Goal: Information Seeking & Learning: Check status

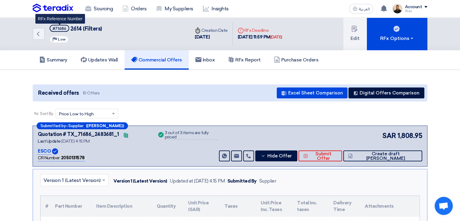
click at [63, 28] on div "#71686" at bounding box center [60, 29] width 14 height 4
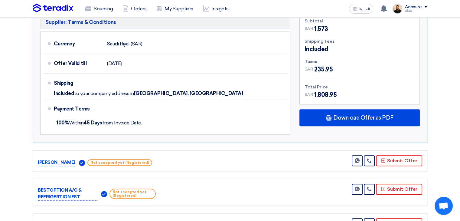
scroll to position [332, 0]
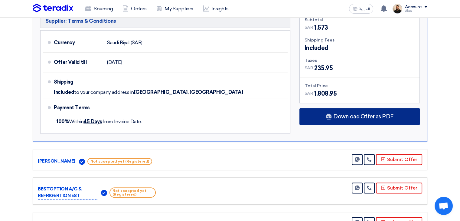
click at [337, 114] on span "Download Offer as PDF" at bounding box center [363, 116] width 60 height 5
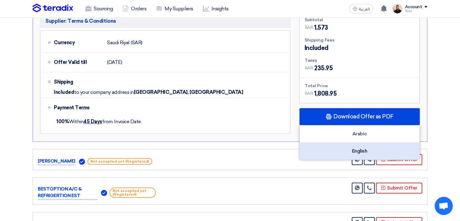
click at [355, 151] on div "English" at bounding box center [359, 150] width 120 height 17
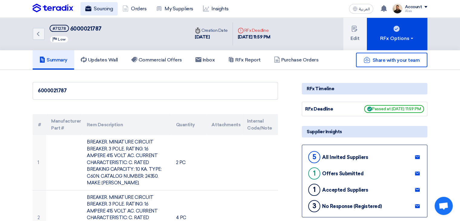
click at [107, 5] on link "Sourcing" at bounding box center [98, 8] width 37 height 13
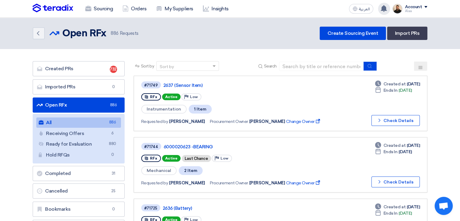
click at [385, 8] on use at bounding box center [383, 8] width 6 height 7
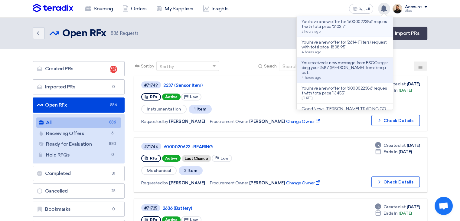
click at [354, 28] on p "You have a new offer for '6000022386' request with total price '3102.7'" at bounding box center [344, 24] width 86 height 10
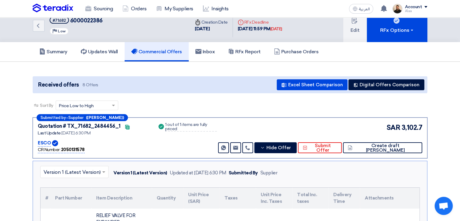
scroll to position [4, 0]
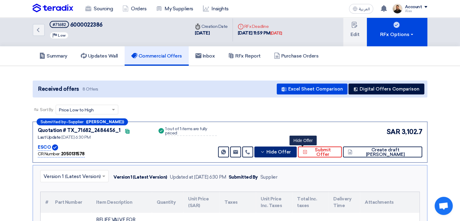
click at [291, 150] on span "Hide Offer" at bounding box center [278, 152] width 24 height 5
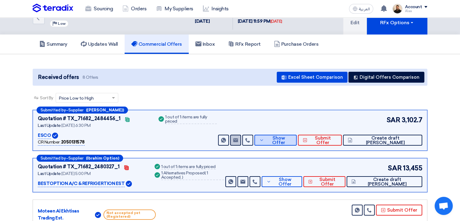
scroll to position [30, 0]
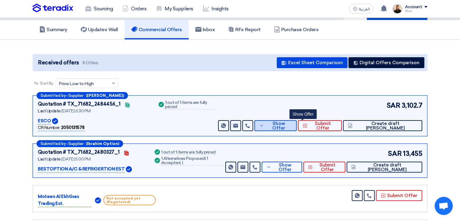
click at [296, 129] on button "Show Offer" at bounding box center [275, 125] width 42 height 11
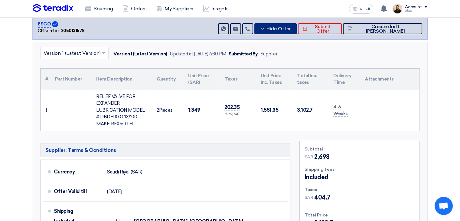
scroll to position [91, 0]
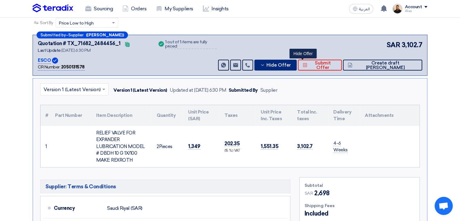
click at [265, 63] on icon at bounding box center [262, 65] width 5 height 5
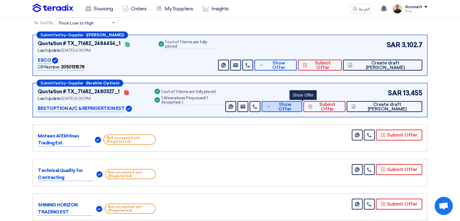
click at [271, 108] on icon at bounding box center [268, 106] width 5 height 5
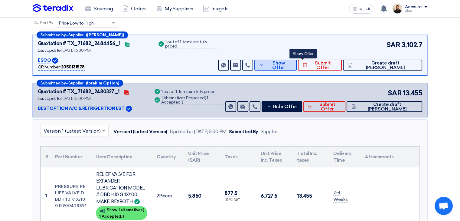
click at [292, 63] on span "Show Offer" at bounding box center [278, 65] width 26 height 9
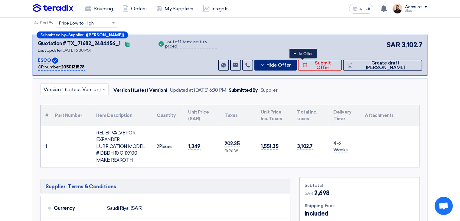
click at [291, 65] on span "Hide Offer" at bounding box center [278, 65] width 24 height 5
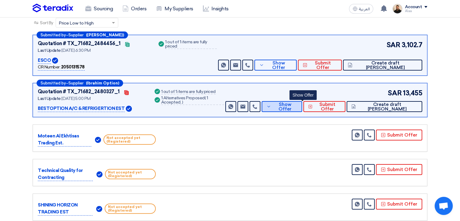
click at [297, 105] on span "Show Offer" at bounding box center [284, 106] width 25 height 9
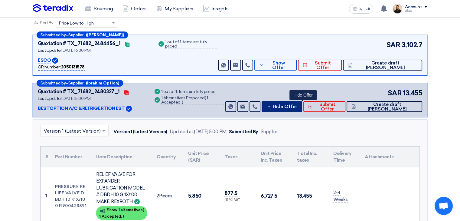
click at [294, 104] on span "Hide Offer" at bounding box center [284, 106] width 24 height 5
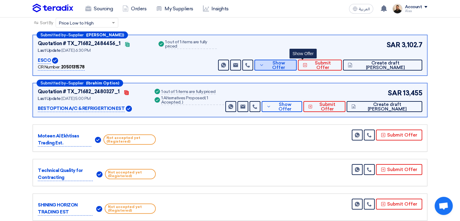
click at [292, 66] on span "Show Offer" at bounding box center [278, 65] width 26 height 9
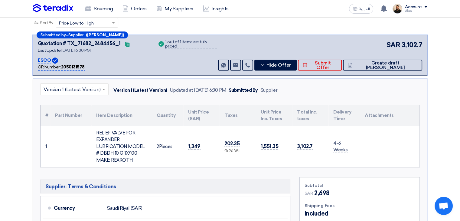
click at [107, 15] on div "Sourcing Orders My Suppliers Insights العربية ع You have a new offer for '60000…" at bounding box center [229, 8] width 403 height 17
click at [108, 13] on link "Sourcing" at bounding box center [98, 8] width 37 height 13
